Goal: Information Seeking & Learning: Understand process/instructions

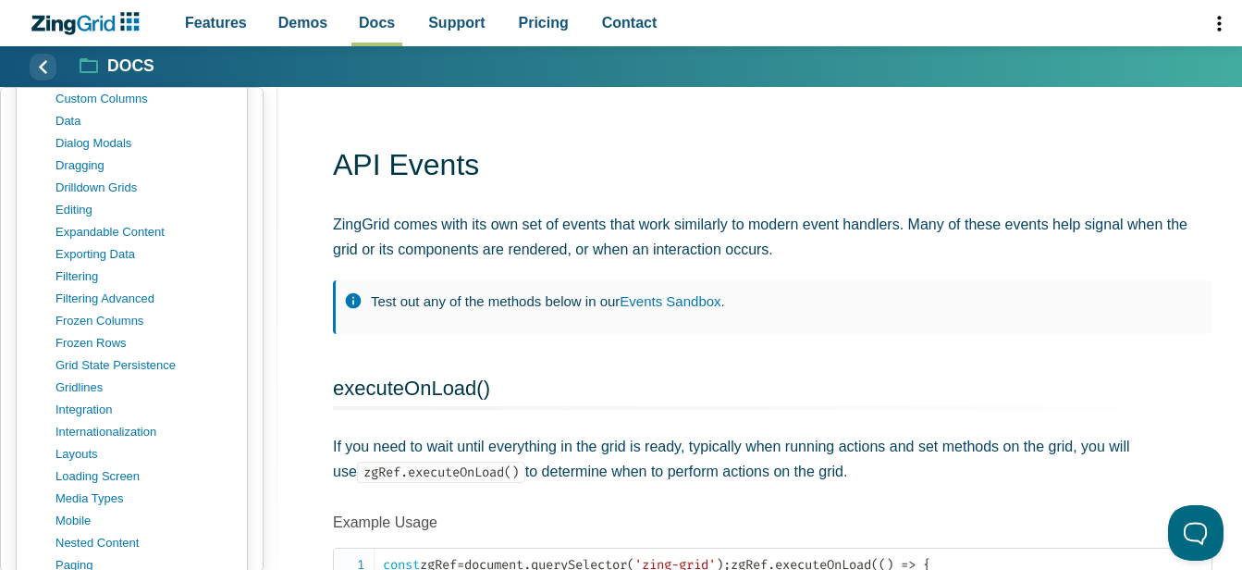
scroll to position [1017, 0]
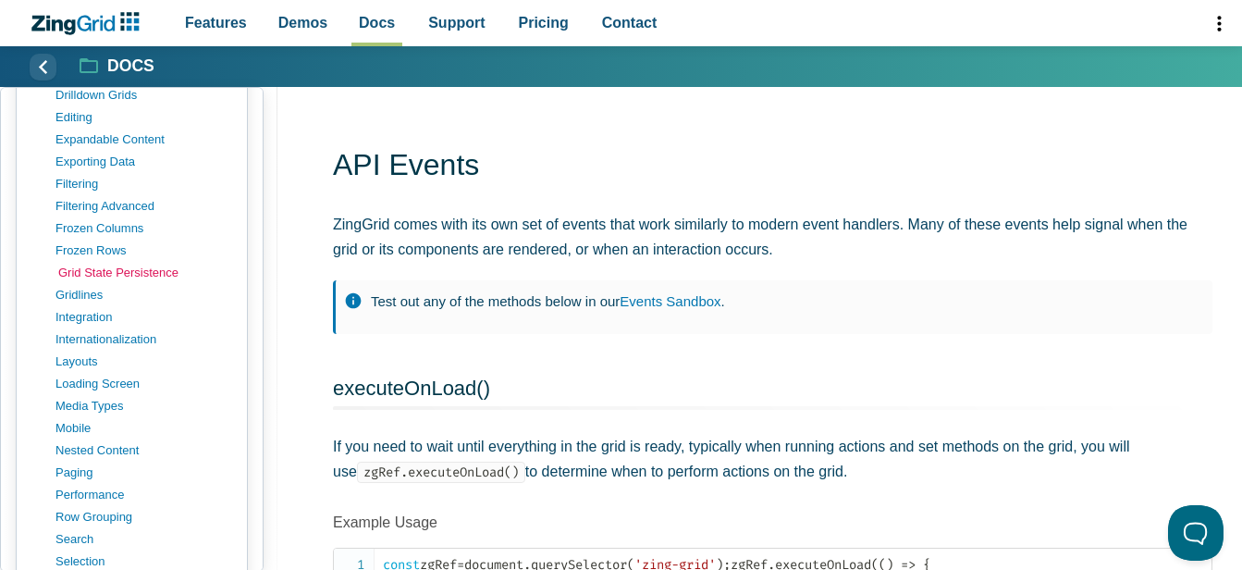
click at [137, 272] on link "grid state persistence" at bounding box center [146, 273] width 177 height 22
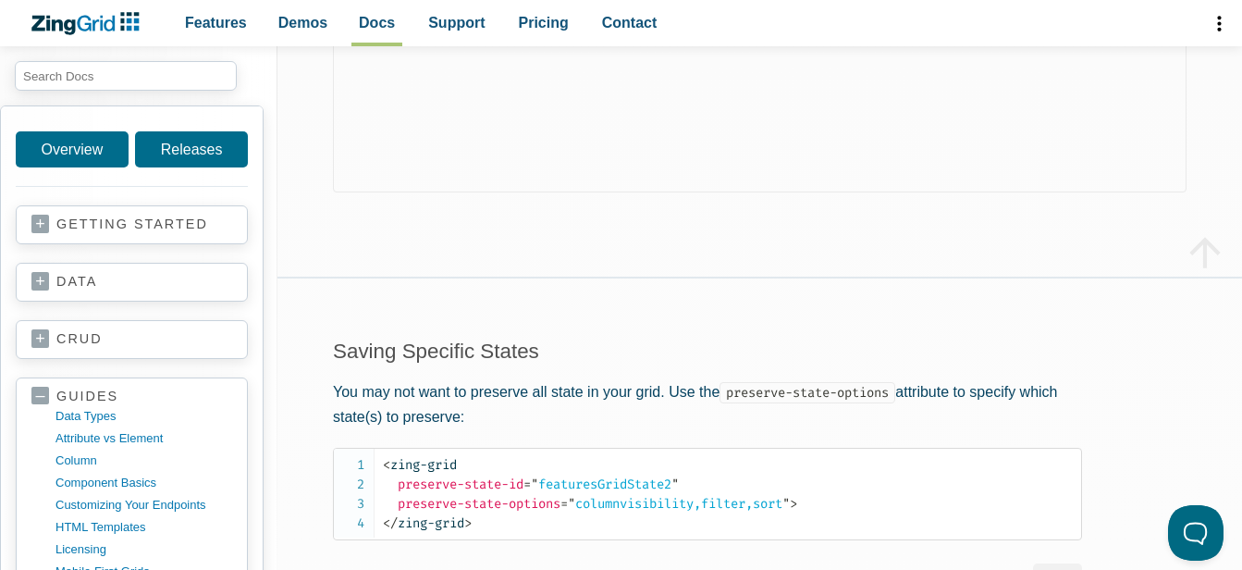
scroll to position [1572, 0]
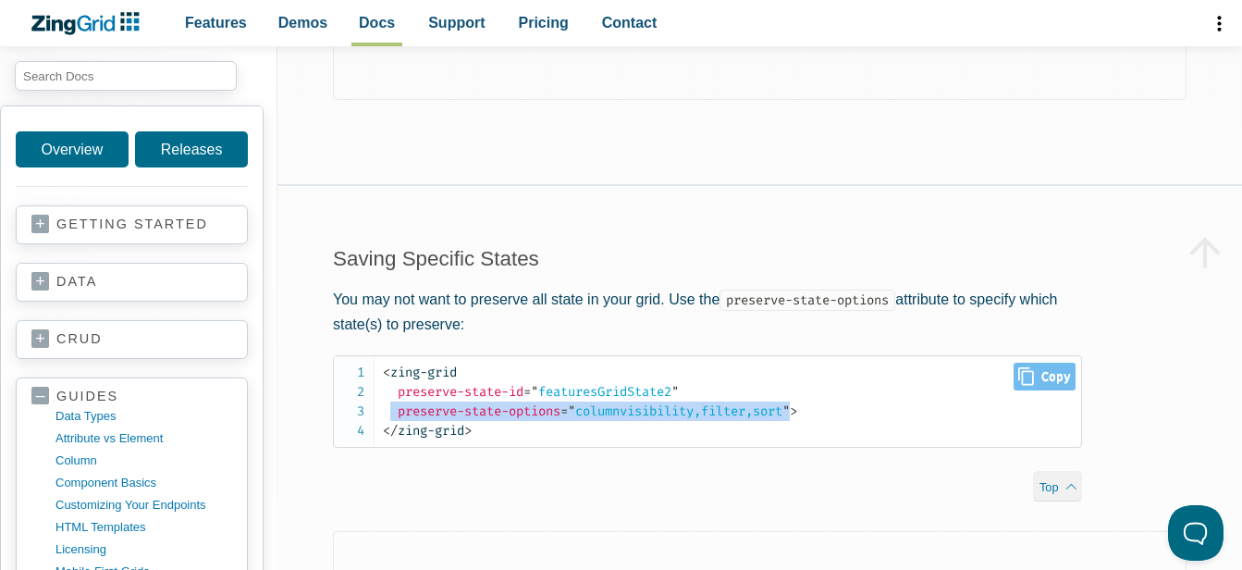
drag, startPoint x: 391, startPoint y: 423, endPoint x: 806, endPoint y: 423, distance: 415.2
click at [797, 419] on span "< zing-grid preserve-state-id = " featuresGridState2 " preserve-state-options =…" at bounding box center [590, 391] width 414 height 55
drag, startPoint x: 806, startPoint y: 423, endPoint x: 813, endPoint y: 467, distance: 44.9
click at [813, 467] on div "Saving Specific States You may not want to preserve all state in your grid. Use…" at bounding box center [707, 358] width 860 height 345
drag, startPoint x: 811, startPoint y: 425, endPoint x: 394, endPoint y: 424, distance: 417.0
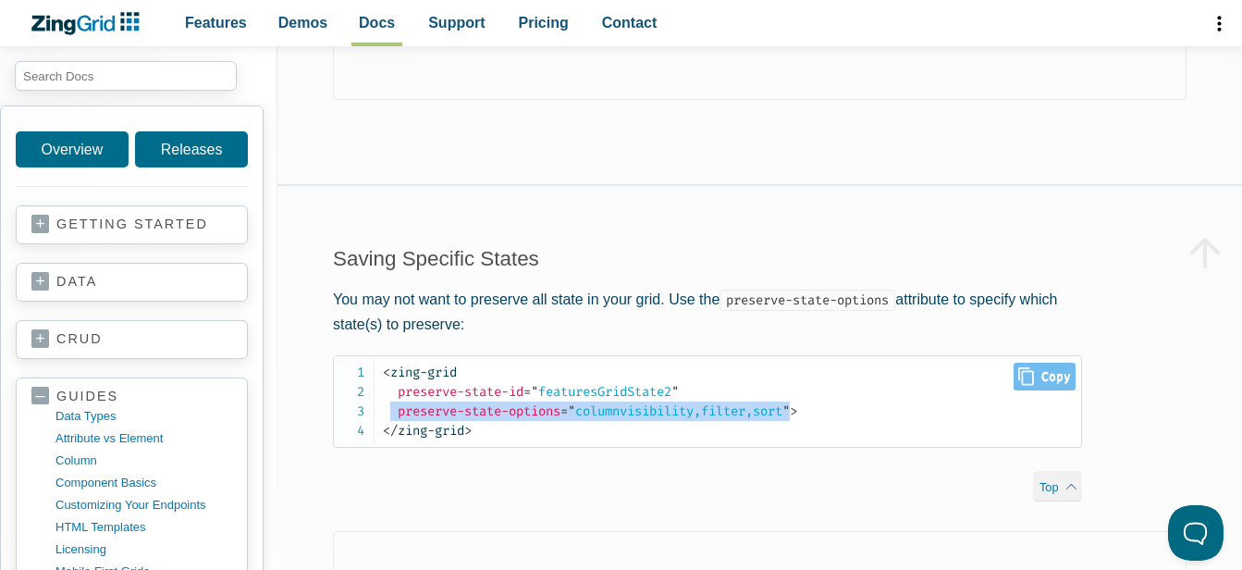
click at [394, 419] on span "< zing-grid preserve-state-id = " featuresGridState2 " preserve-state-options =…" at bounding box center [590, 391] width 414 height 55
copy span "preserve-state-options = " columnvisibility,filter,sort ""
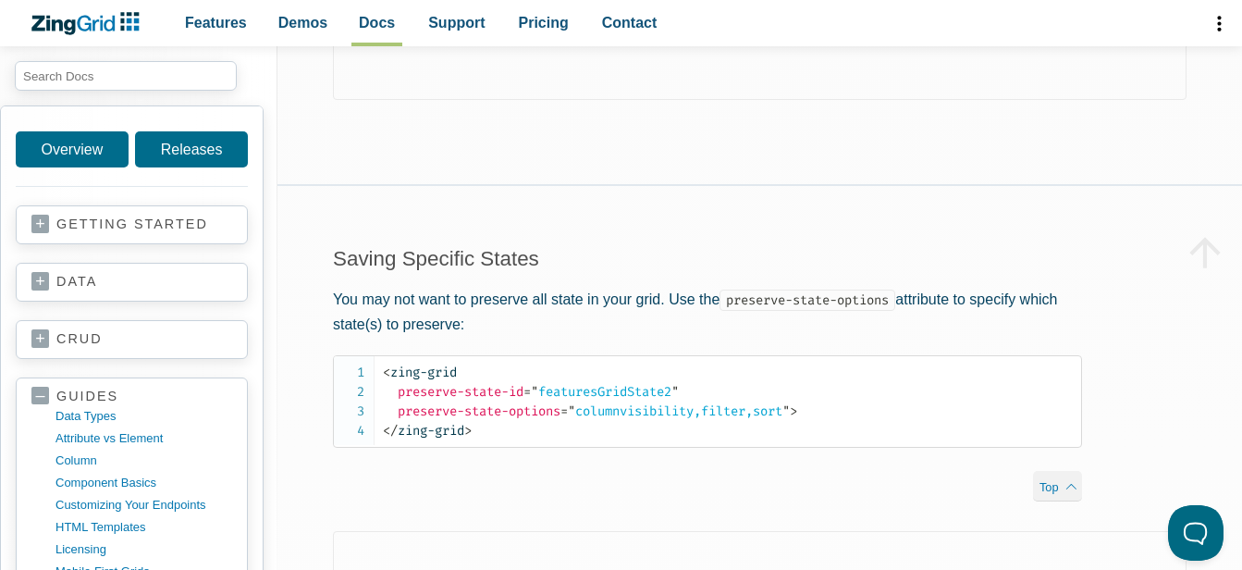
click at [0, 0] on link "v2.1.3" at bounding box center [0, 0] width 0 height 0
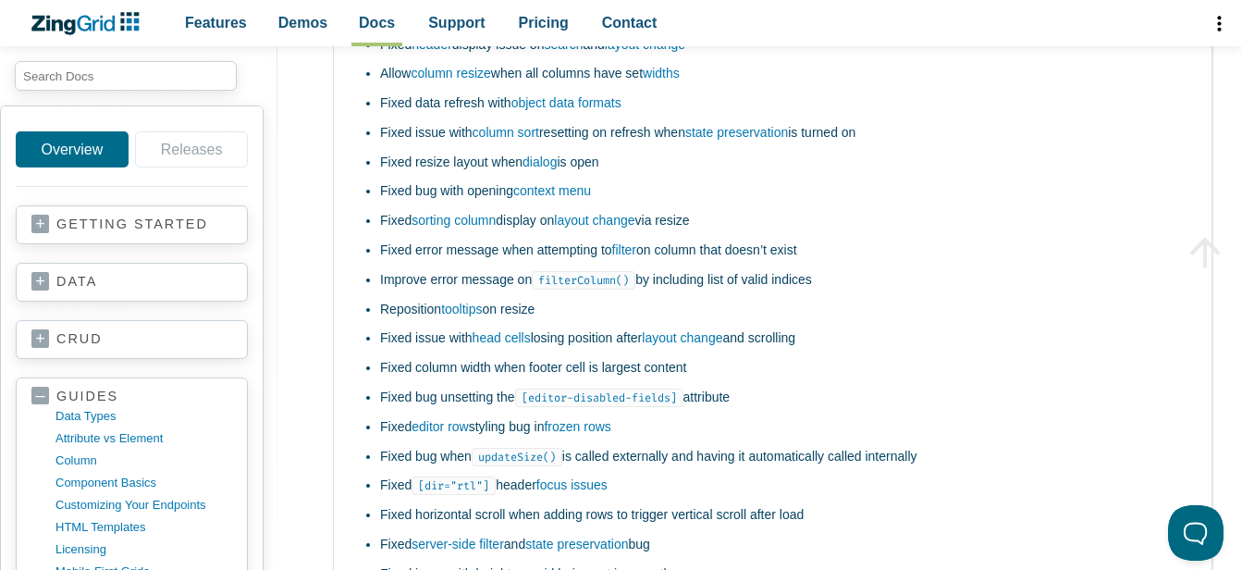
scroll to position [7675, 0]
